Goal: Book appointment/travel/reservation

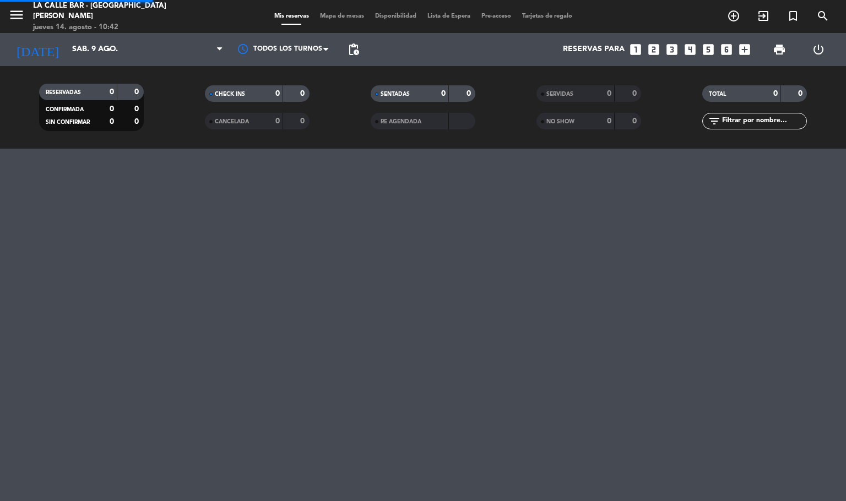
click at [329, 13] on span "Mapa de mesas" at bounding box center [342, 16] width 55 height 6
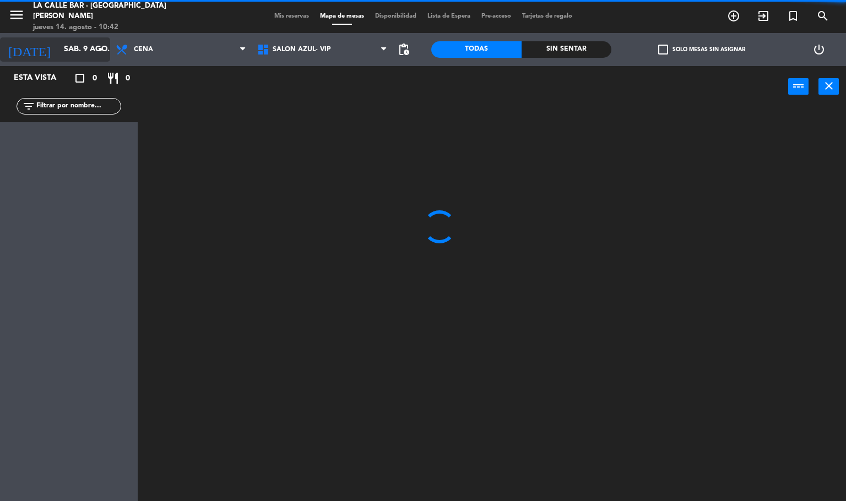
click at [76, 55] on input "sáb. 9 ago." at bounding box center [110, 50] width 105 height 20
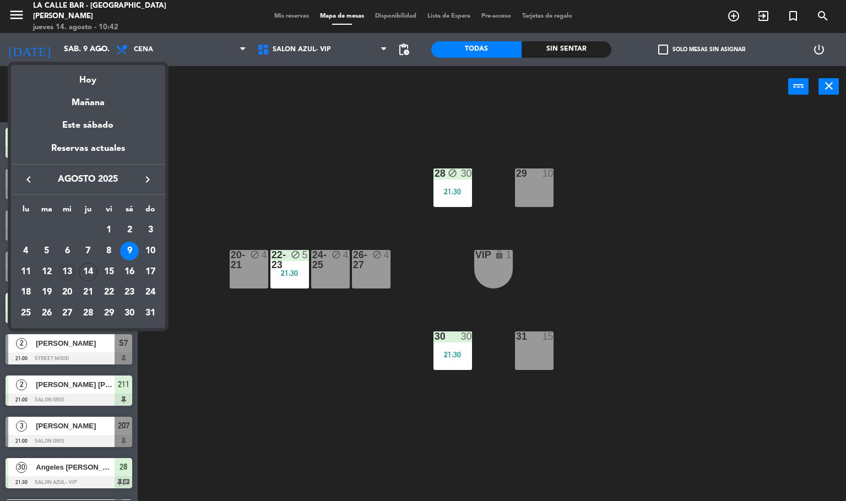
click at [72, 268] on div "13" at bounding box center [67, 272] width 19 height 19
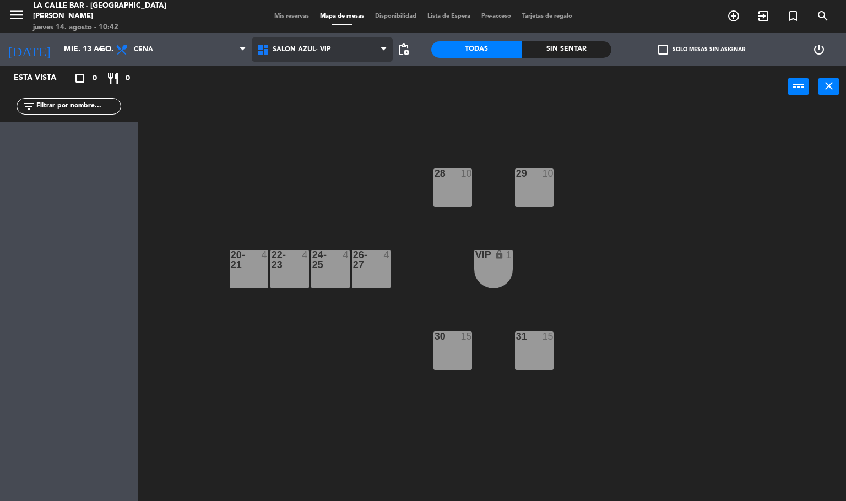
click at [316, 53] on span "SALON AZUL- VIP" at bounding box center [323, 49] width 142 height 24
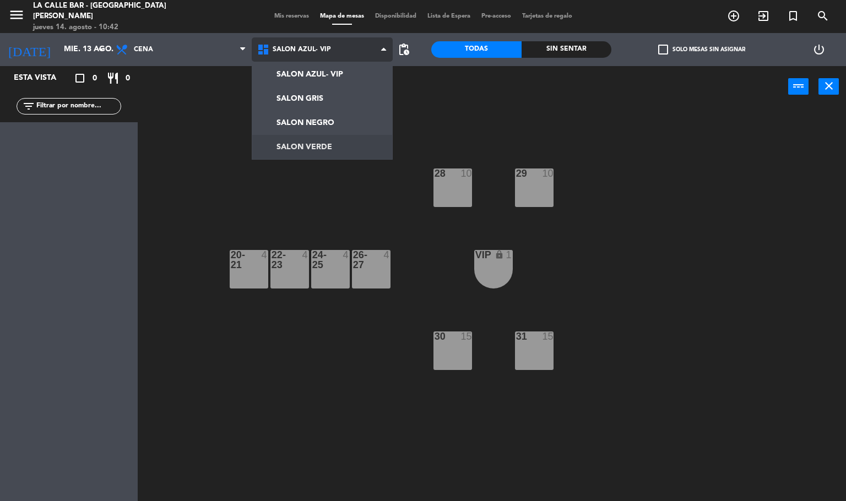
click at [332, 145] on ng-component "menu [GEOGRAPHIC_DATA] - Villa [PERSON_NAME] jueves 14. agosto - 10:42 Mis rese…" at bounding box center [423, 251] width 846 height 502
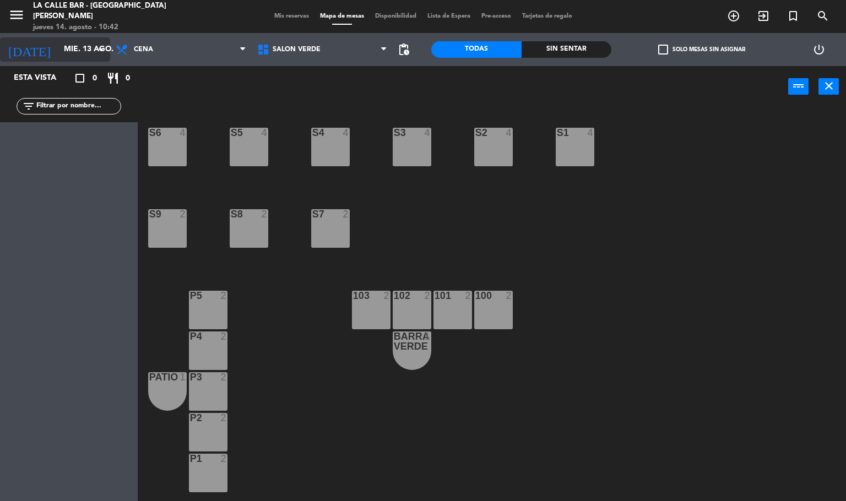
click at [86, 52] on input "mié. 13 ago." at bounding box center [110, 50] width 105 height 20
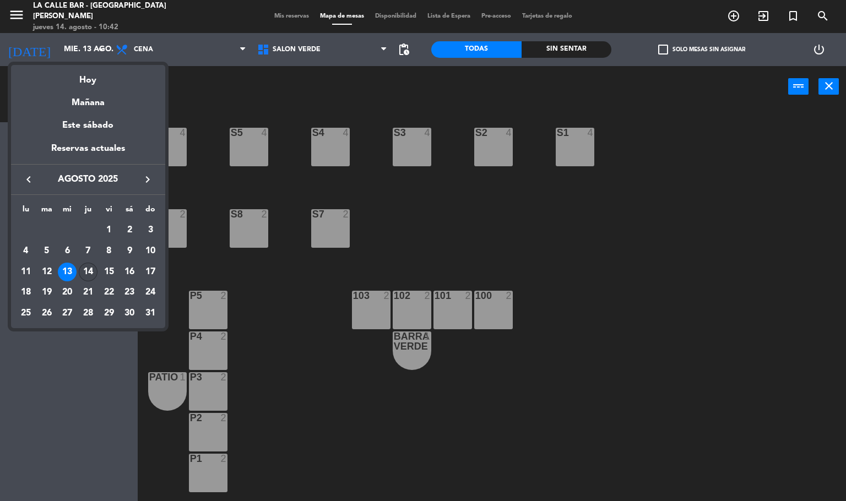
click at [93, 272] on div "14" at bounding box center [88, 272] width 19 height 19
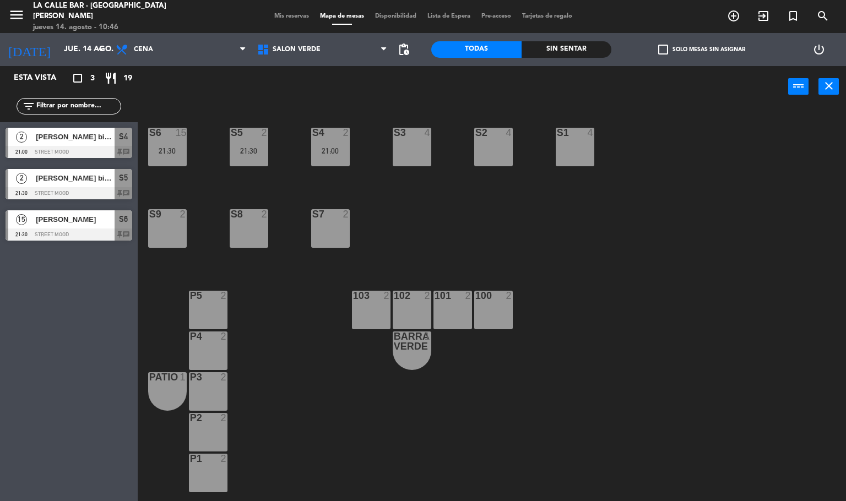
click at [76, 34] on div "[DATE] jue. 14 ago. arrow_drop_down" at bounding box center [55, 49] width 110 height 33
click at [89, 40] on input "jue. 14 ago." at bounding box center [110, 50] width 105 height 20
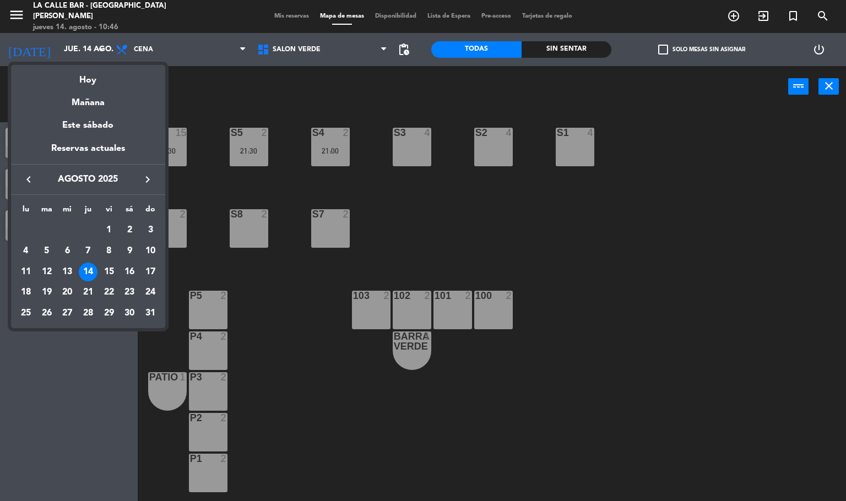
click at [260, 324] on div at bounding box center [423, 250] width 846 height 501
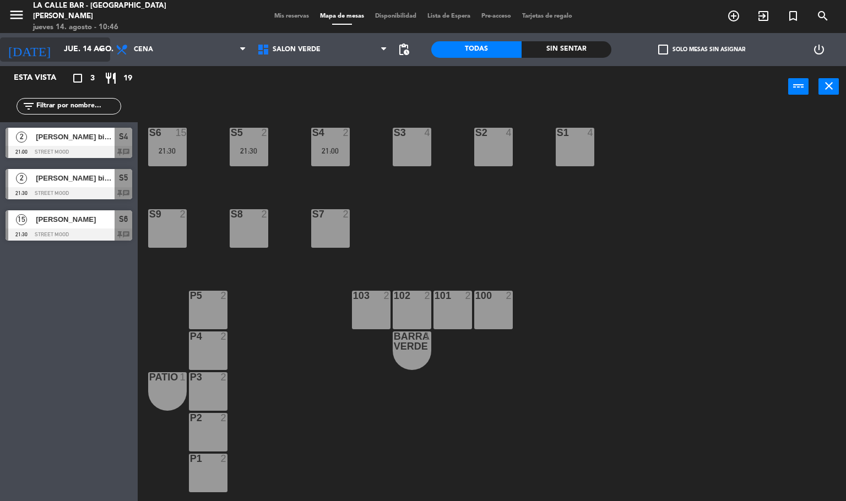
click at [93, 50] on input "jue. 14 ago." at bounding box center [110, 50] width 105 height 20
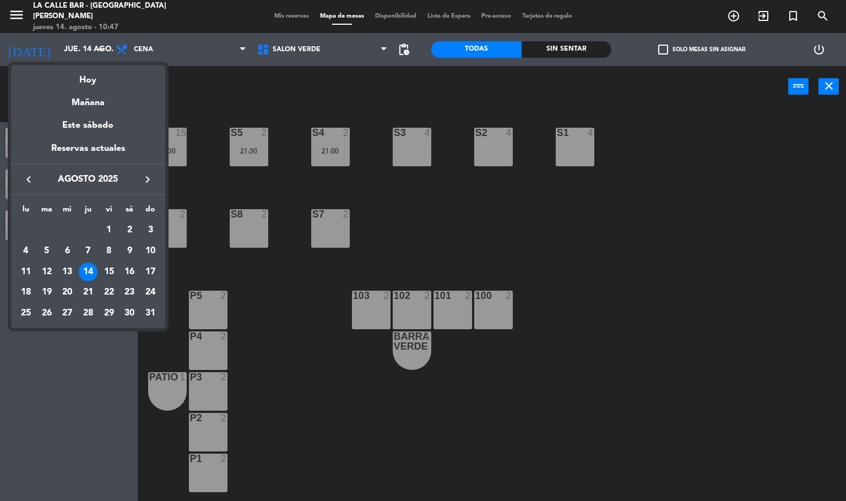
click at [432, 186] on div at bounding box center [423, 250] width 846 height 501
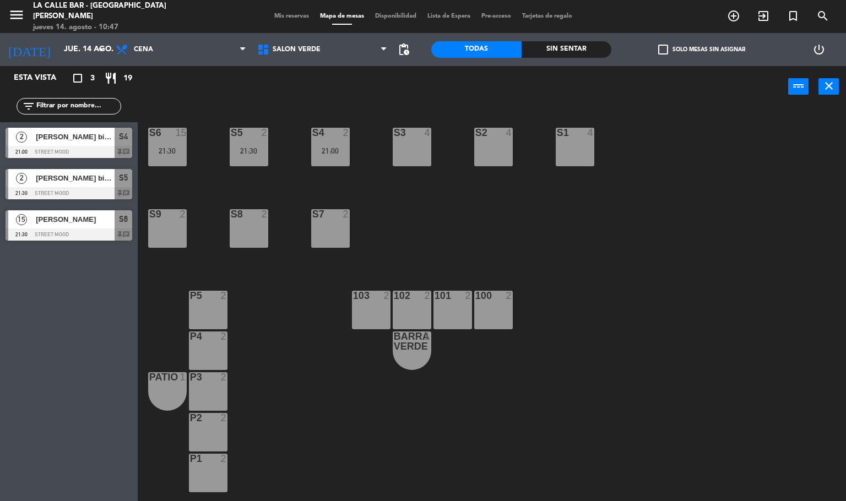
click at [60, 35] on div "[DATE] jue. 14 ago. arrow_drop_down" at bounding box center [55, 49] width 110 height 33
click at [73, 52] on input "jue. 14 ago." at bounding box center [110, 50] width 105 height 20
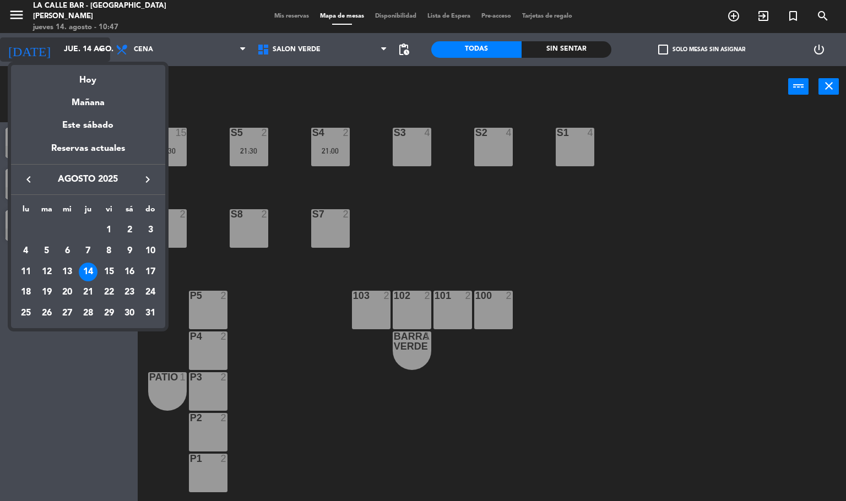
click at [73, 52] on div at bounding box center [423, 250] width 846 height 501
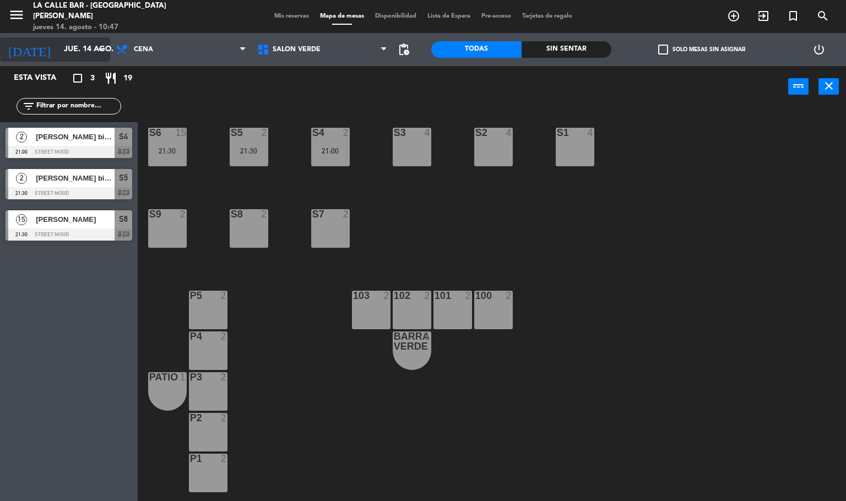
click at [69, 50] on input "jue. 14 ago." at bounding box center [110, 50] width 105 height 20
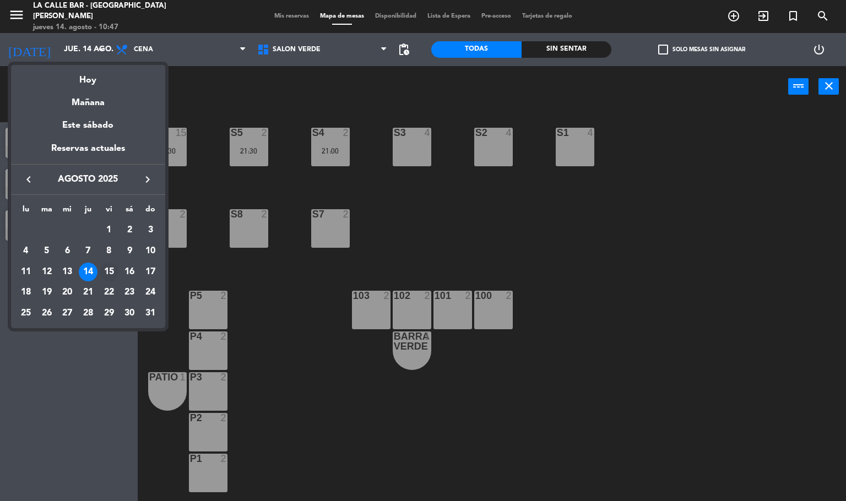
click at [107, 263] on div "15" at bounding box center [109, 272] width 19 height 19
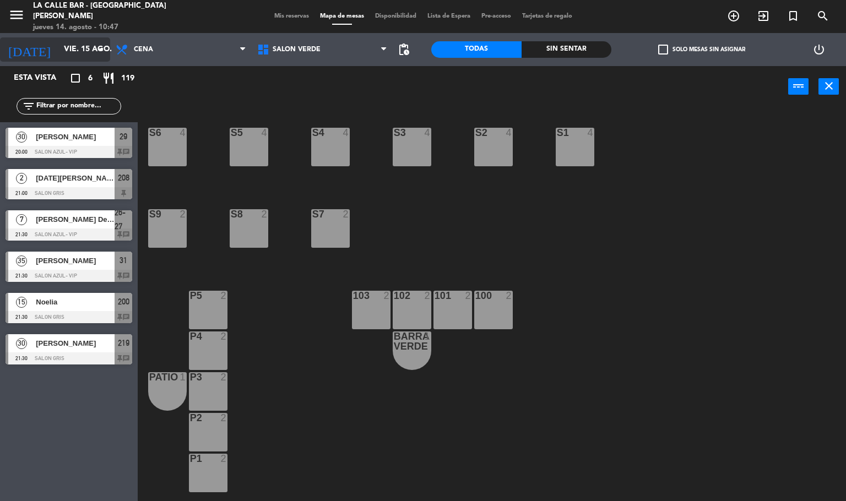
click at [101, 58] on input "vie. 15 ago." at bounding box center [110, 50] width 105 height 20
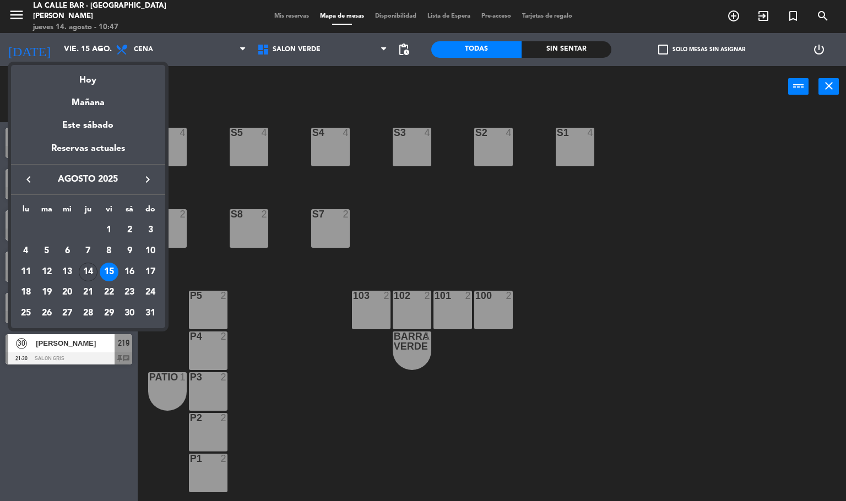
click at [267, 273] on div at bounding box center [423, 250] width 846 height 501
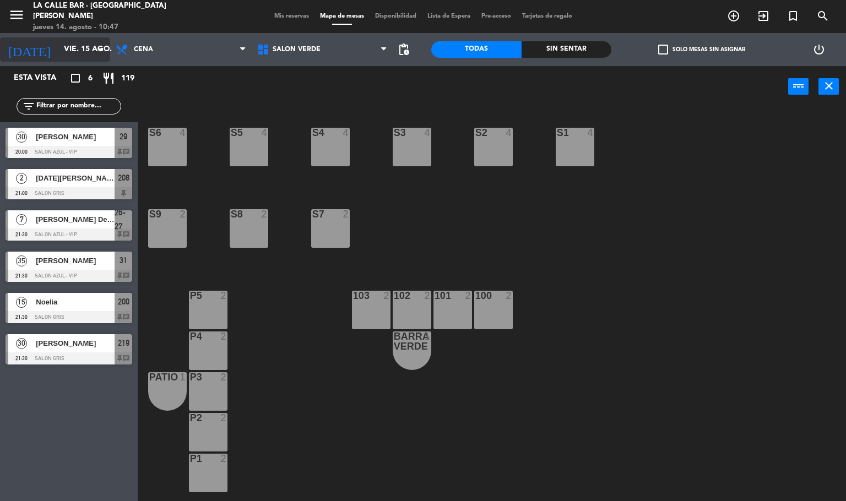
click at [82, 56] on input "vie. 15 ago." at bounding box center [110, 50] width 105 height 20
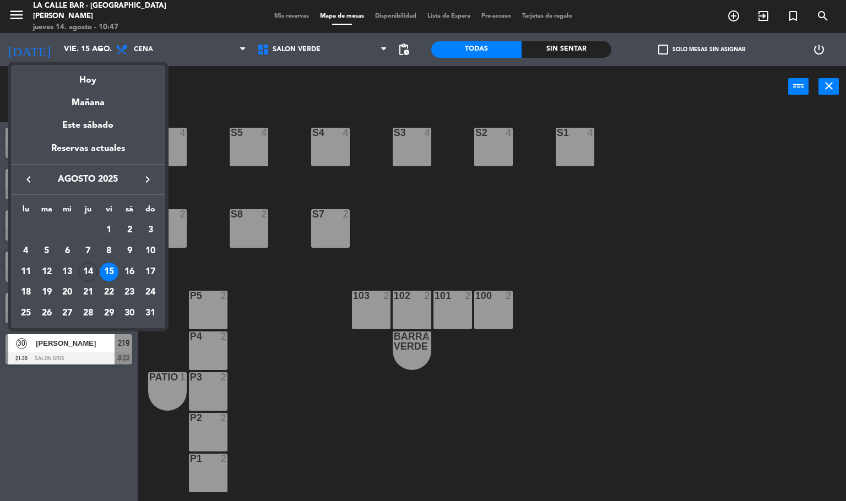
click at [268, 88] on div at bounding box center [423, 250] width 846 height 501
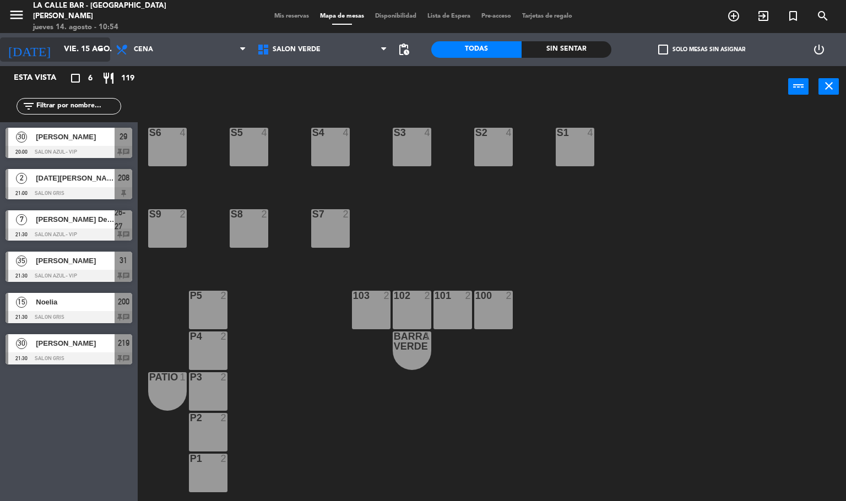
click at [71, 37] on div "[DATE] vie. 15 ago. arrow_drop_down" at bounding box center [55, 49] width 110 height 24
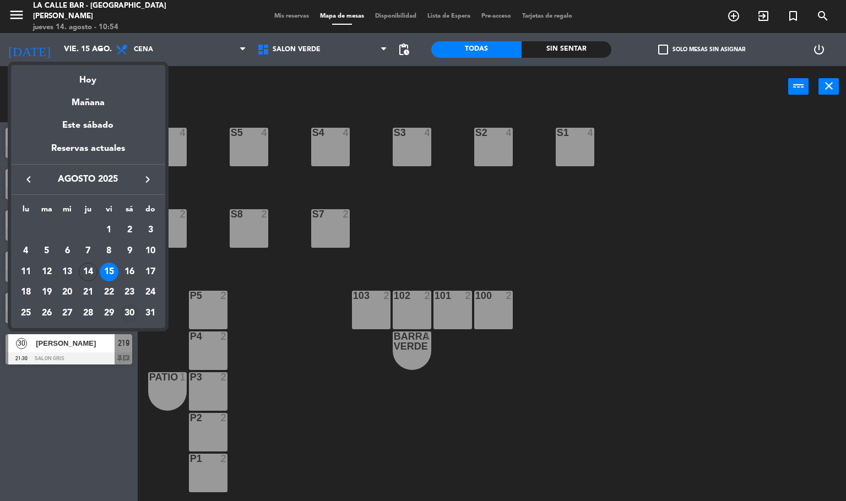
click at [131, 311] on div "30" at bounding box center [129, 313] width 19 height 19
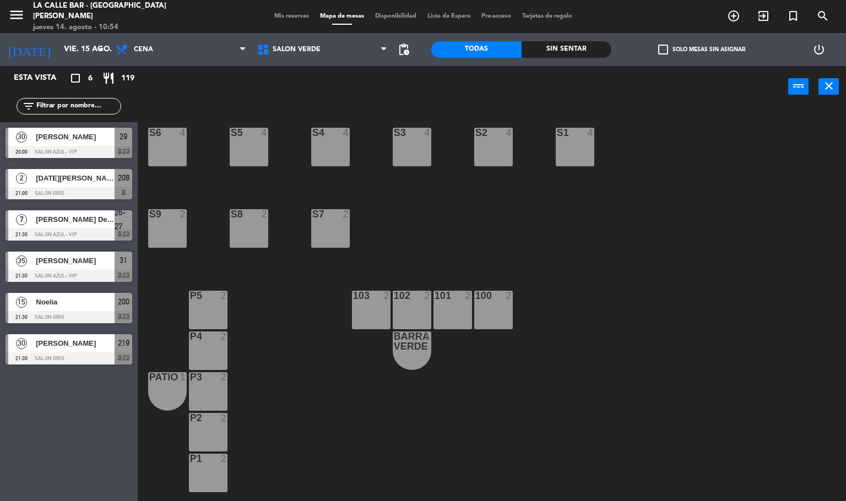
type input "sáb. 30 ago."
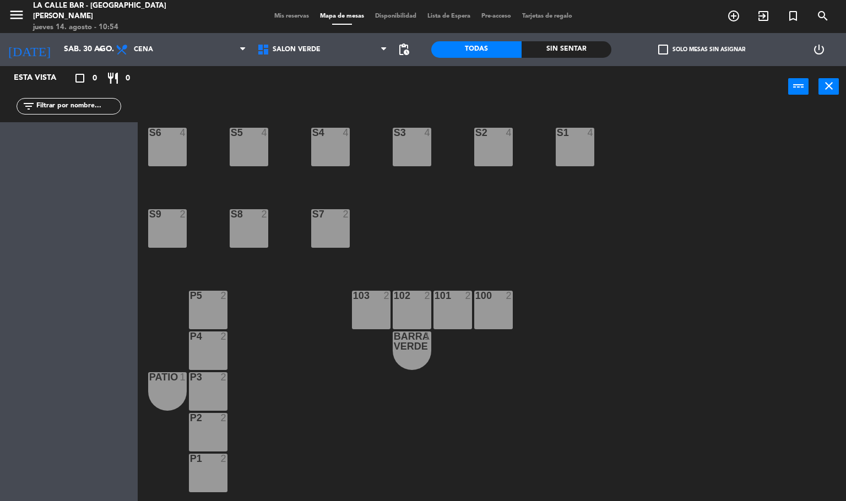
click at [351, 145] on div "S6 4 S5 4 S2 4 S3 4 S4 4 S1 4 S9 2 S8 2 S7 2 P5 2 103 2 102 2 101 2 100 2 P4 2 …" at bounding box center [496, 305] width 700 height 394
click at [788, 13] on icon "turned_in_not" at bounding box center [793, 15] width 13 height 13
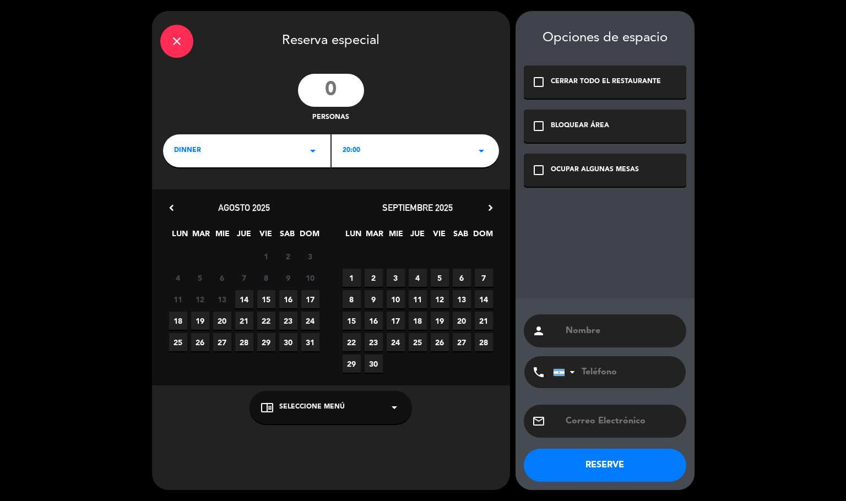
click at [336, 86] on input "number" at bounding box center [331, 90] width 66 height 33
type input "30"
click at [572, 174] on div "OCUPAR ALGUNAS MESAS" at bounding box center [595, 170] width 88 height 11
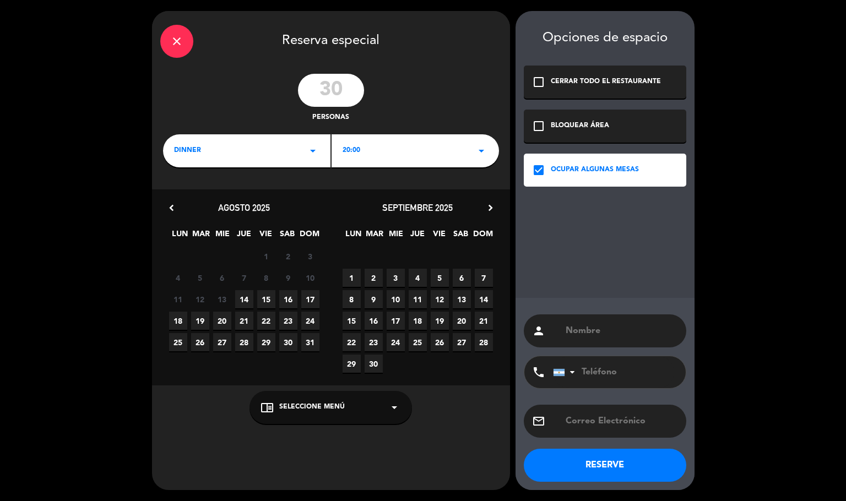
click at [605, 324] on input "text" at bounding box center [621, 330] width 113 height 15
type input "Ñ"
click at [565, 331] on input "[PERSON_NAME]" at bounding box center [621, 330] width 113 height 15
type input "[PERSON_NAME]"
click at [362, 153] on div "20:00 arrow_drop_down" at bounding box center [415, 150] width 167 height 33
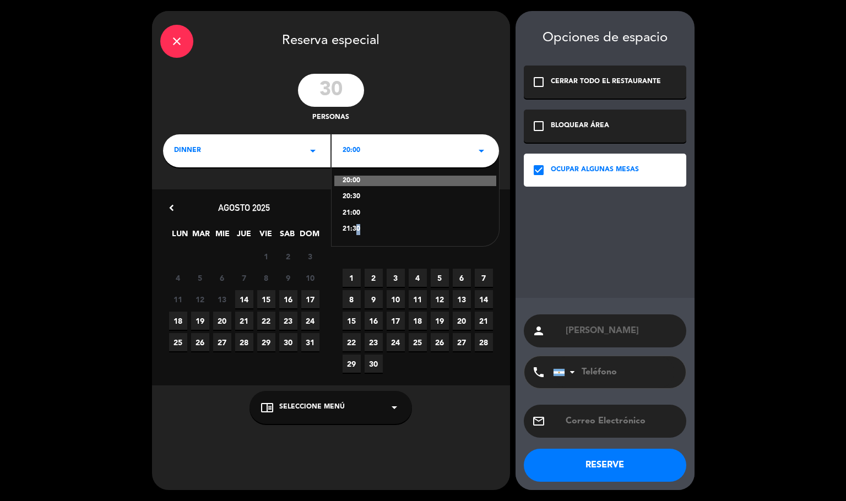
click at [354, 226] on div "21:30" at bounding box center [415, 229] width 145 height 11
click at [286, 339] on span "30" at bounding box center [288, 342] width 18 height 18
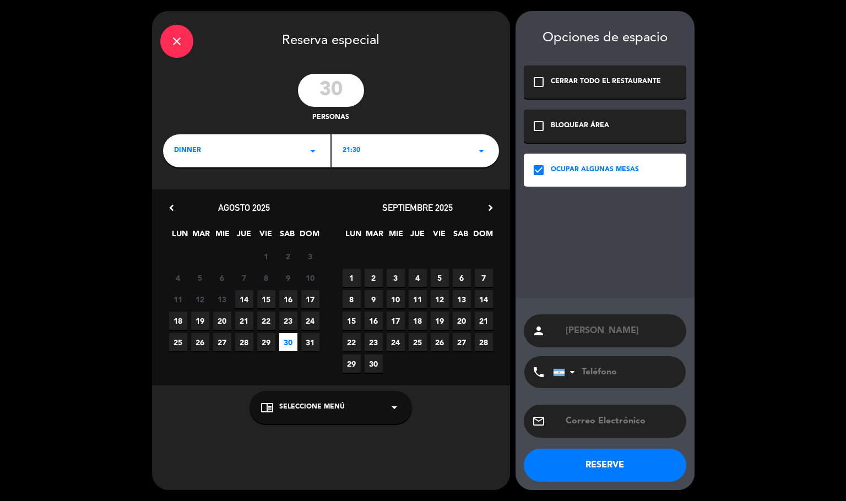
paste input "[PHONE_NUMBER]"
type input "[PHONE_NUMBER]"
click at [613, 468] on button "RESERVE" at bounding box center [605, 465] width 162 height 33
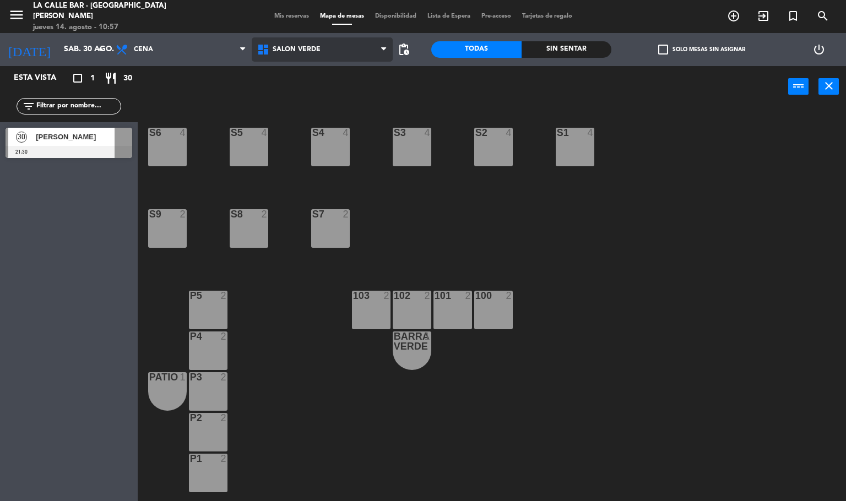
click at [306, 50] on span "SALON VERDE" at bounding box center [297, 50] width 48 height 8
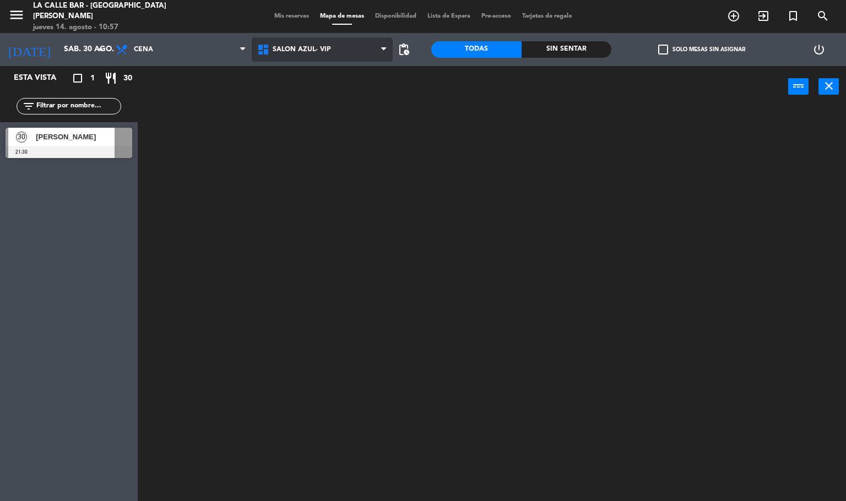
click at [331, 63] on div "SALON AZUL- VIP SALON GRIS SALON NEGRO SALON VERDE SALON AZUL- VIP SALON AZUL- …" at bounding box center [323, 49] width 142 height 33
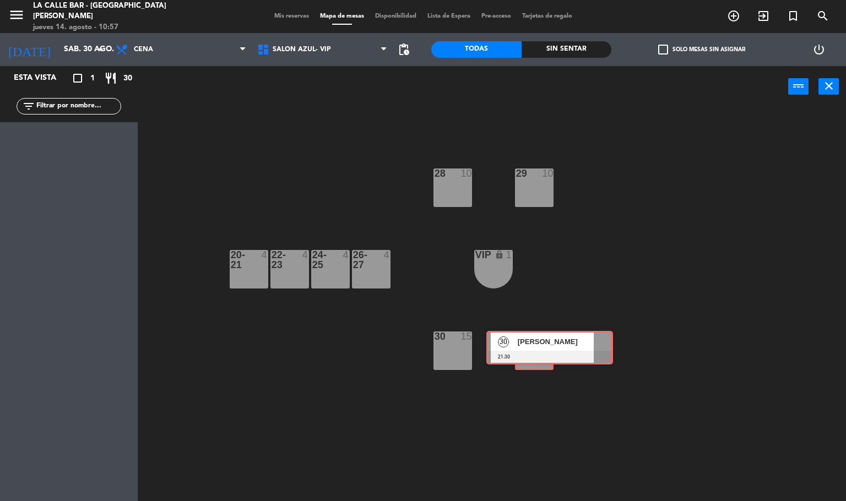
drag, startPoint x: 51, startPoint y: 146, endPoint x: 521, endPoint y: 344, distance: 510.0
click at [531, 346] on div "Esta vista crop_square 1 restaurant 30 filter_list 30 [PERSON_NAME] 21:30 30 [P…" at bounding box center [423, 284] width 846 height 436
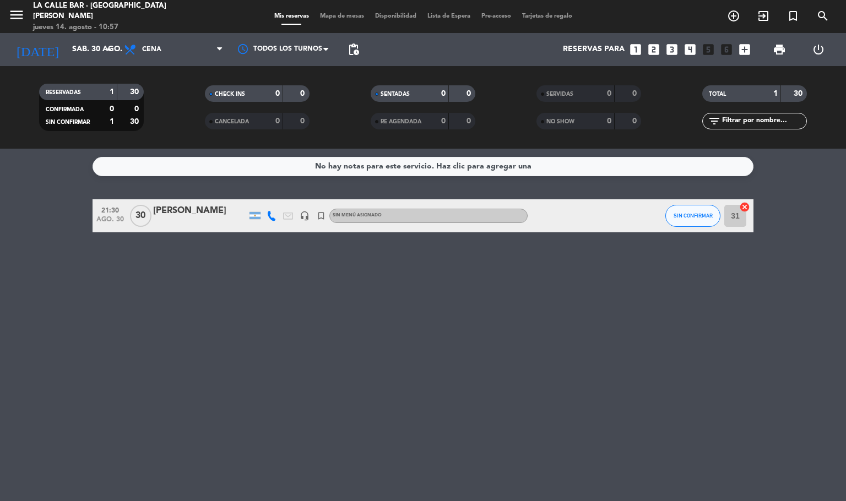
click at [348, 15] on span "Mapa de mesas" at bounding box center [342, 16] width 55 height 6
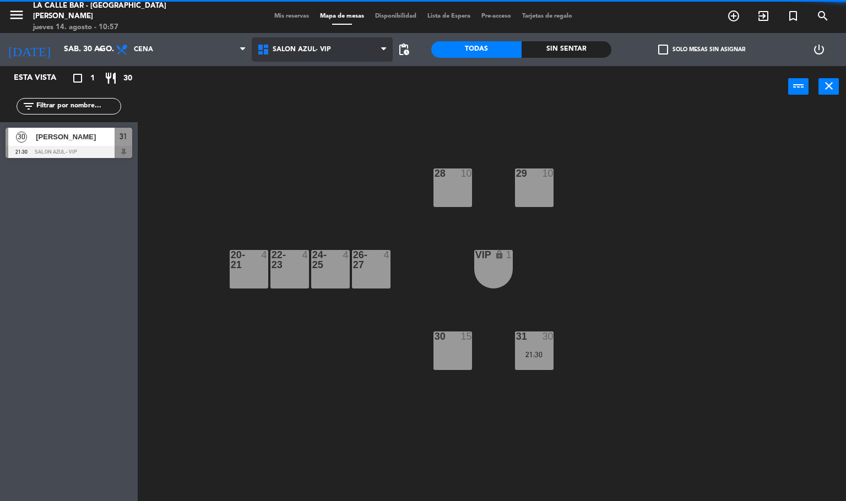
click at [351, 45] on span "SALON AZUL- VIP" at bounding box center [323, 49] width 142 height 24
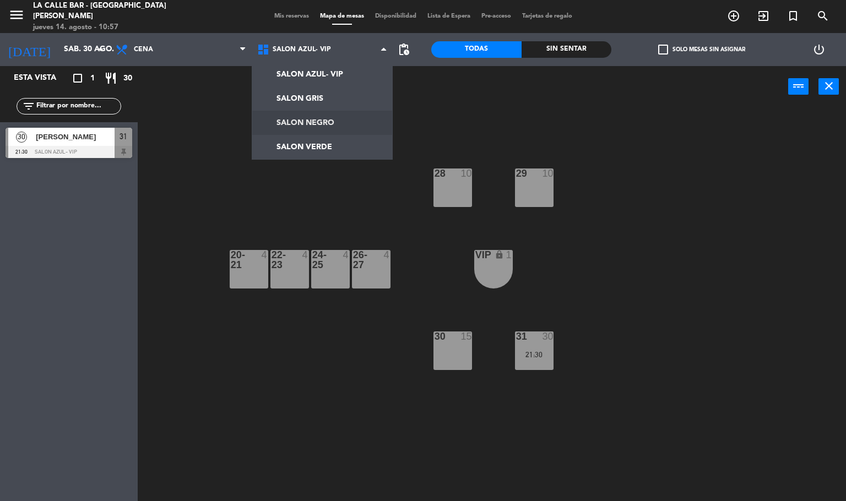
click at [499, 348] on div "28 10 29 10 20-21 4 22-23 4 24-25 4 26-27 4 VIP lock 1 30 15 31 30 21:30" at bounding box center [496, 305] width 700 height 394
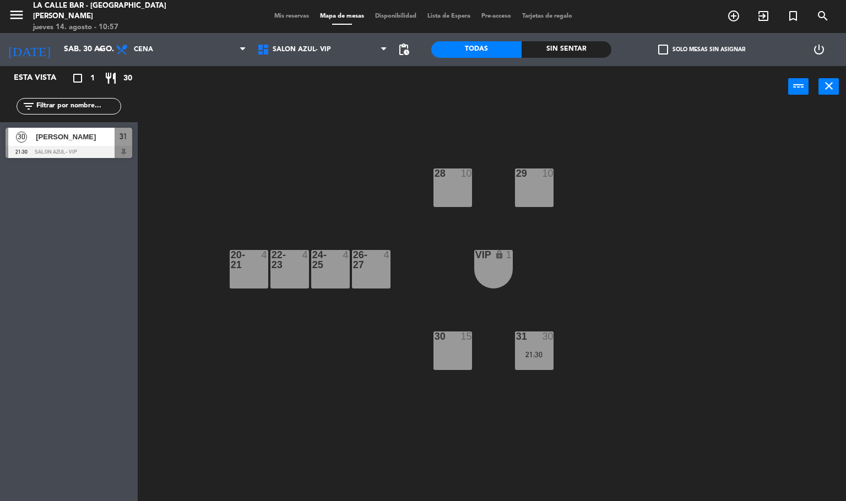
drag, startPoint x: 463, startPoint y: 348, endPoint x: 476, endPoint y: 331, distance: 21.6
click at [463, 347] on div "30 15" at bounding box center [453, 351] width 39 height 39
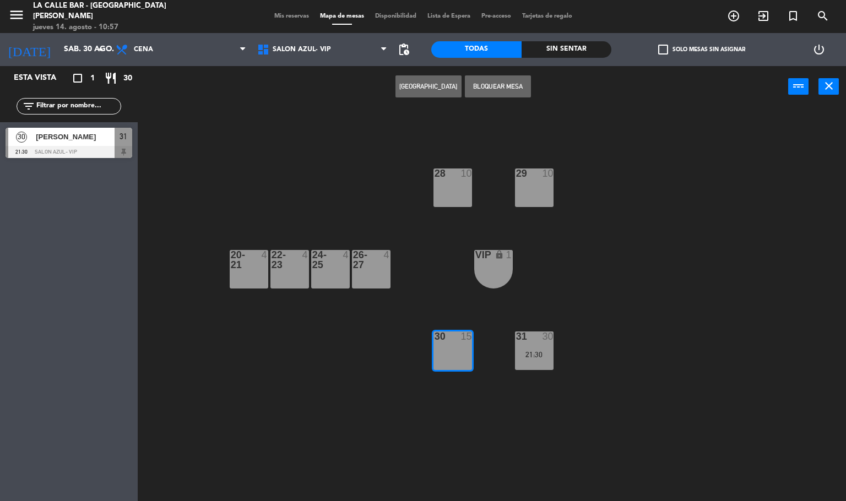
click at [502, 86] on button "Bloquear Mesa" at bounding box center [498, 86] width 66 height 22
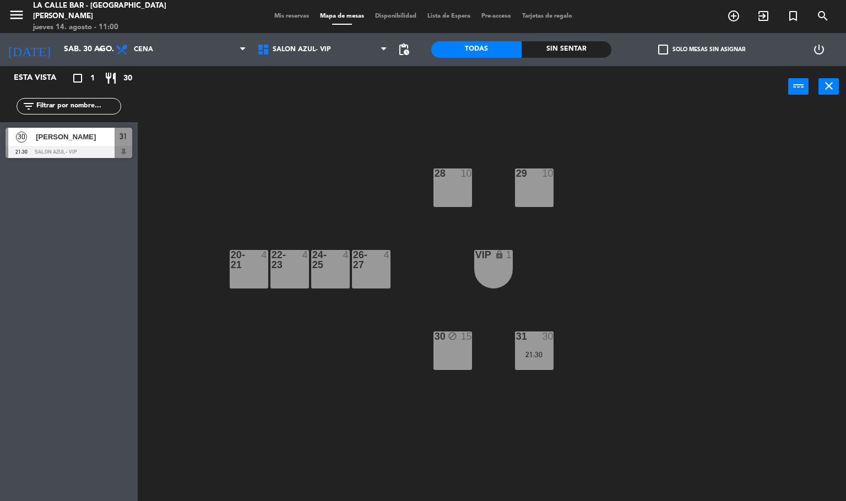
click at [62, 33] on div "[DATE] sáb. 30 ago. arrow_drop_down" at bounding box center [55, 49] width 110 height 33
click at [62, 42] on input "sáb. 30 ago." at bounding box center [110, 50] width 105 height 20
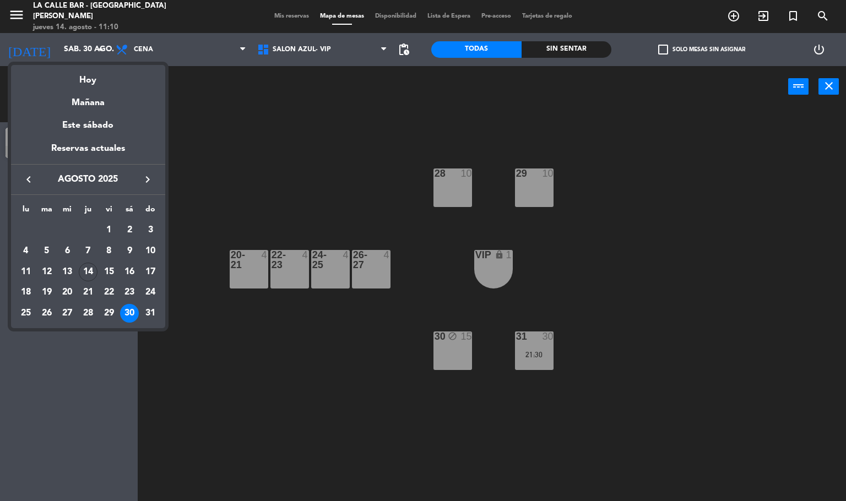
click at [257, 124] on div at bounding box center [423, 250] width 846 height 501
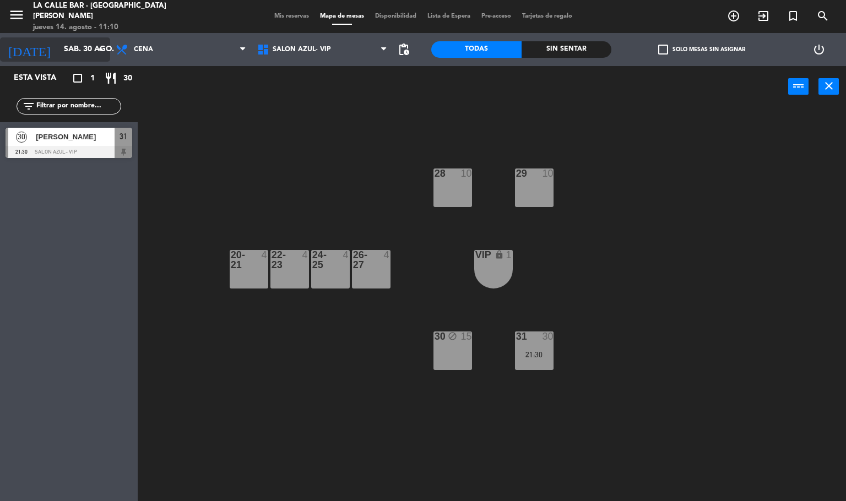
click at [68, 55] on input "sáb. 30 ago." at bounding box center [110, 50] width 105 height 20
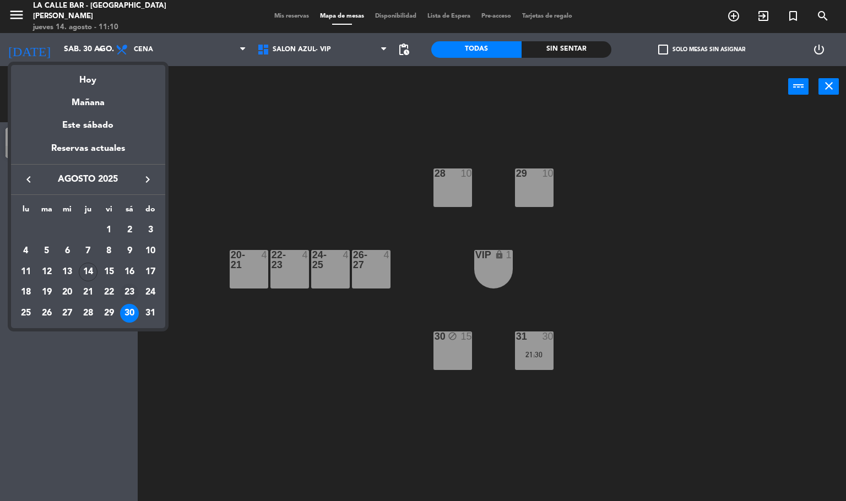
click at [129, 288] on div "23" at bounding box center [129, 293] width 19 height 19
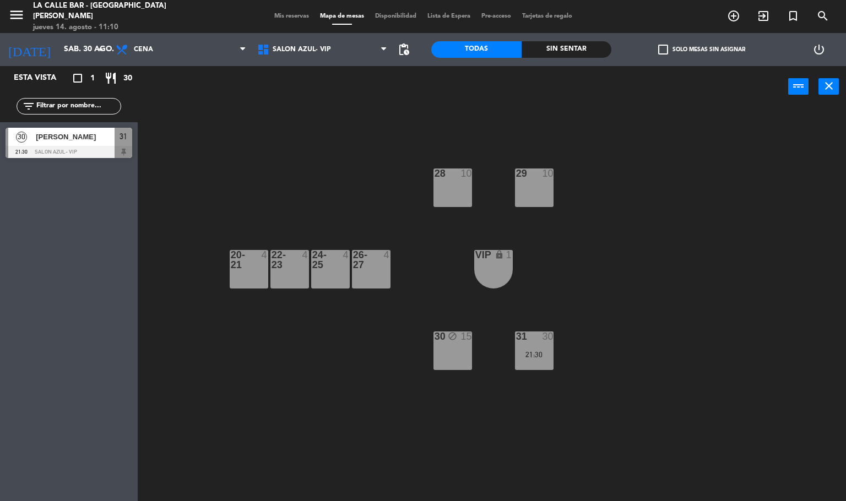
type input "sáb. 23 ago."
